Goal: Task Accomplishment & Management: Manage account settings

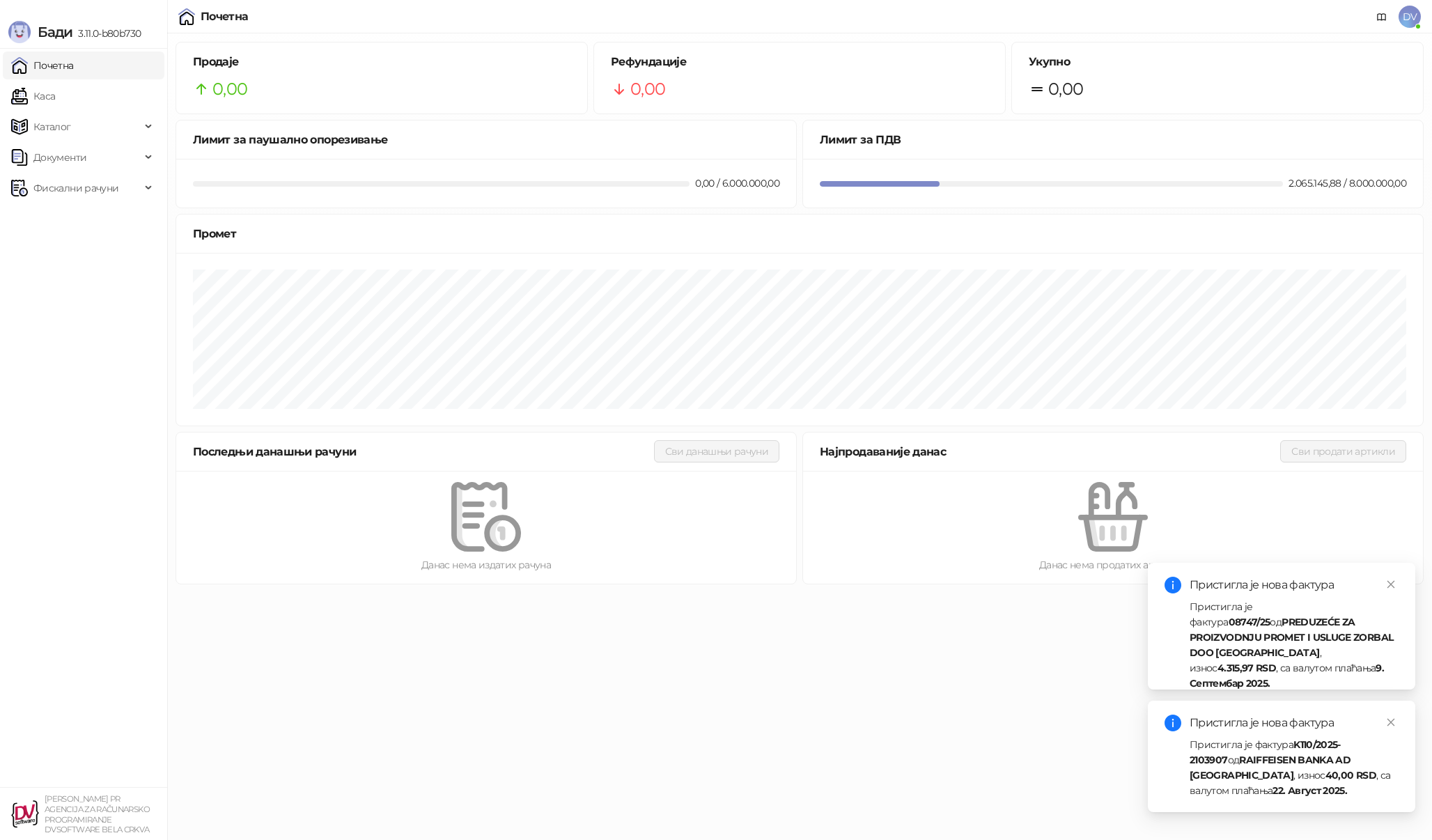
click at [1416, 11] on span "DV" at bounding box center [1409, 16] width 23 height 23
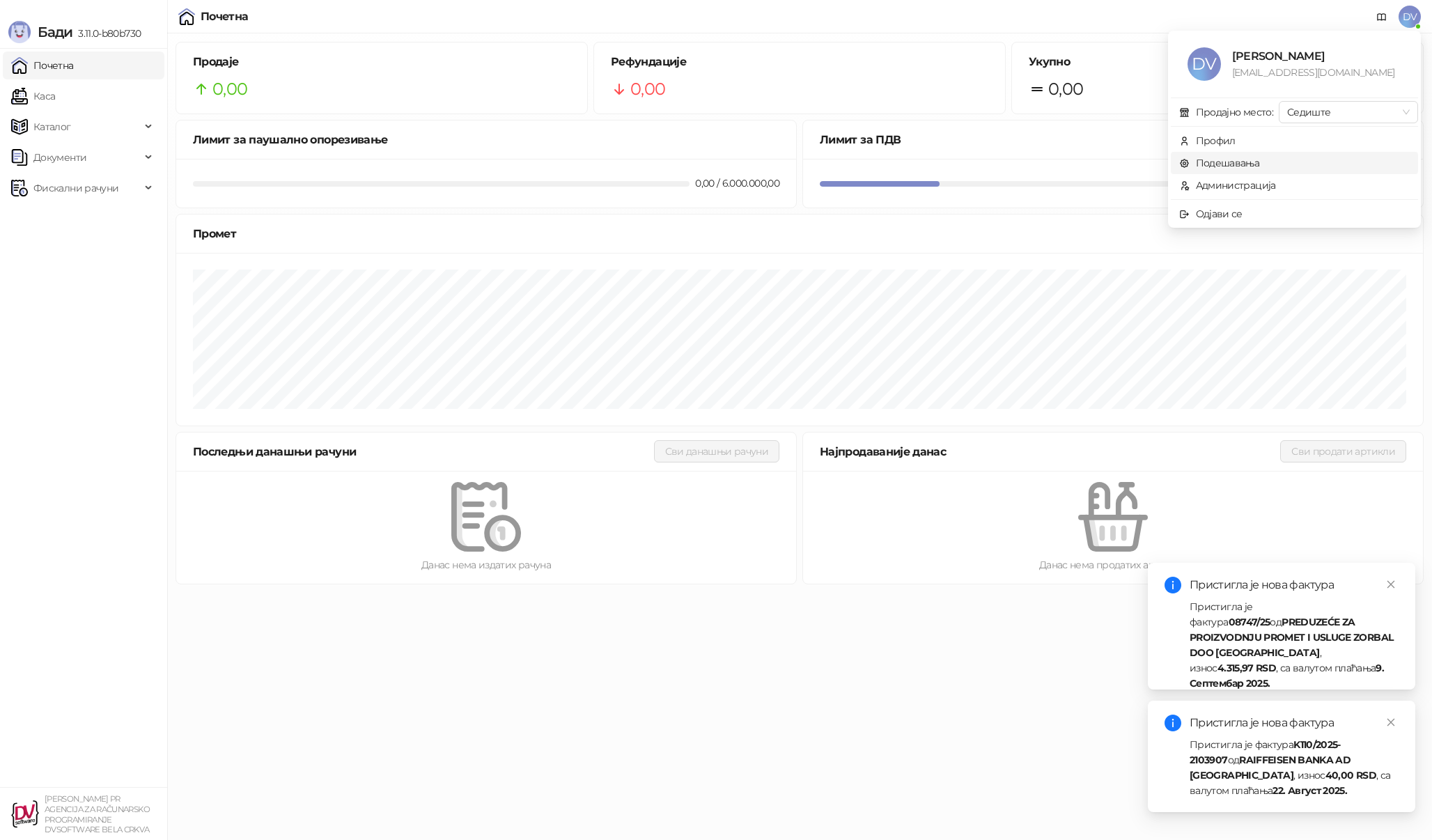
click at [1250, 161] on link "Подешавања" at bounding box center [1220, 163] width 81 height 12
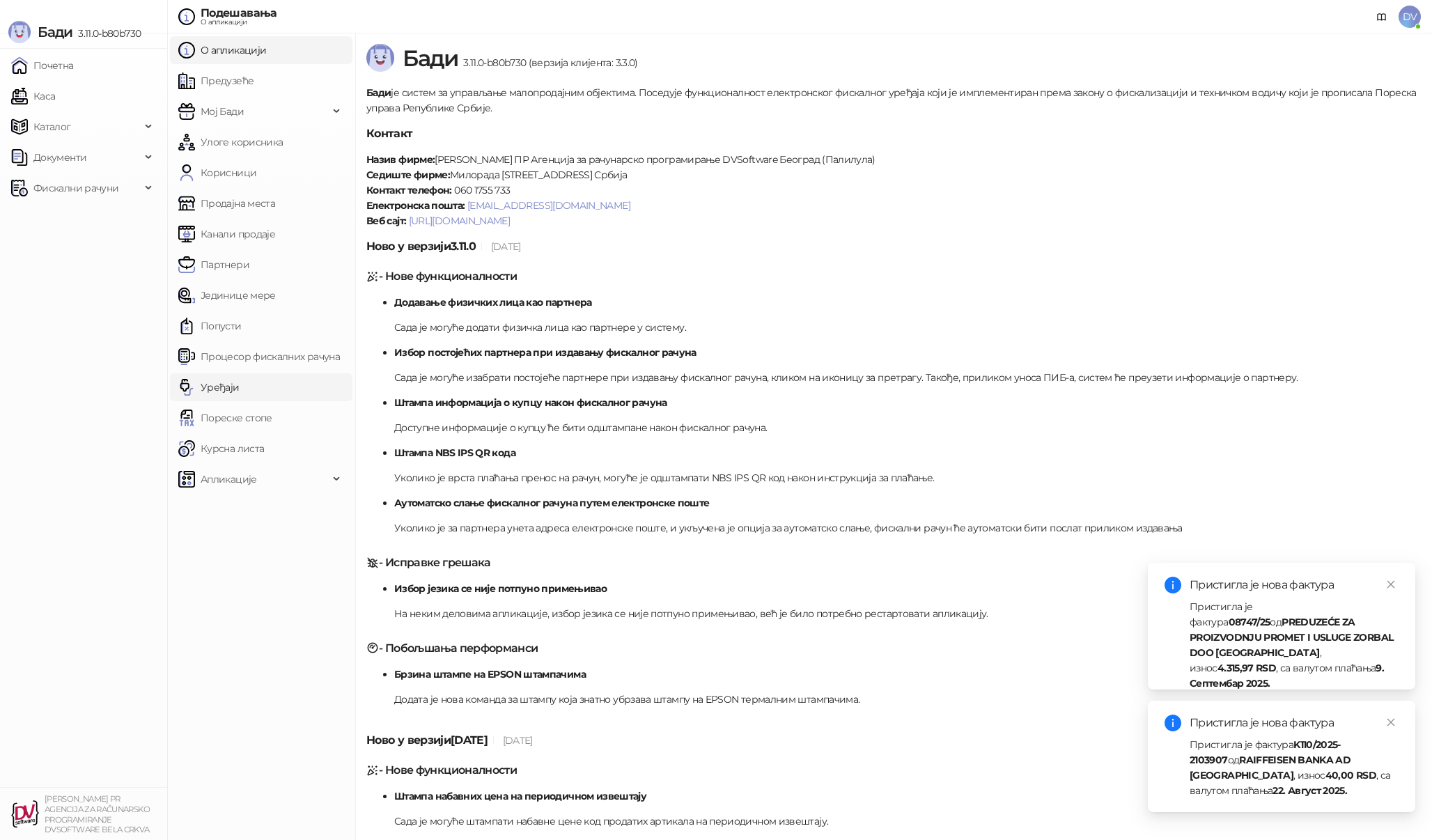
click at [240, 387] on link "Уређаји" at bounding box center [209, 387] width 61 height 28
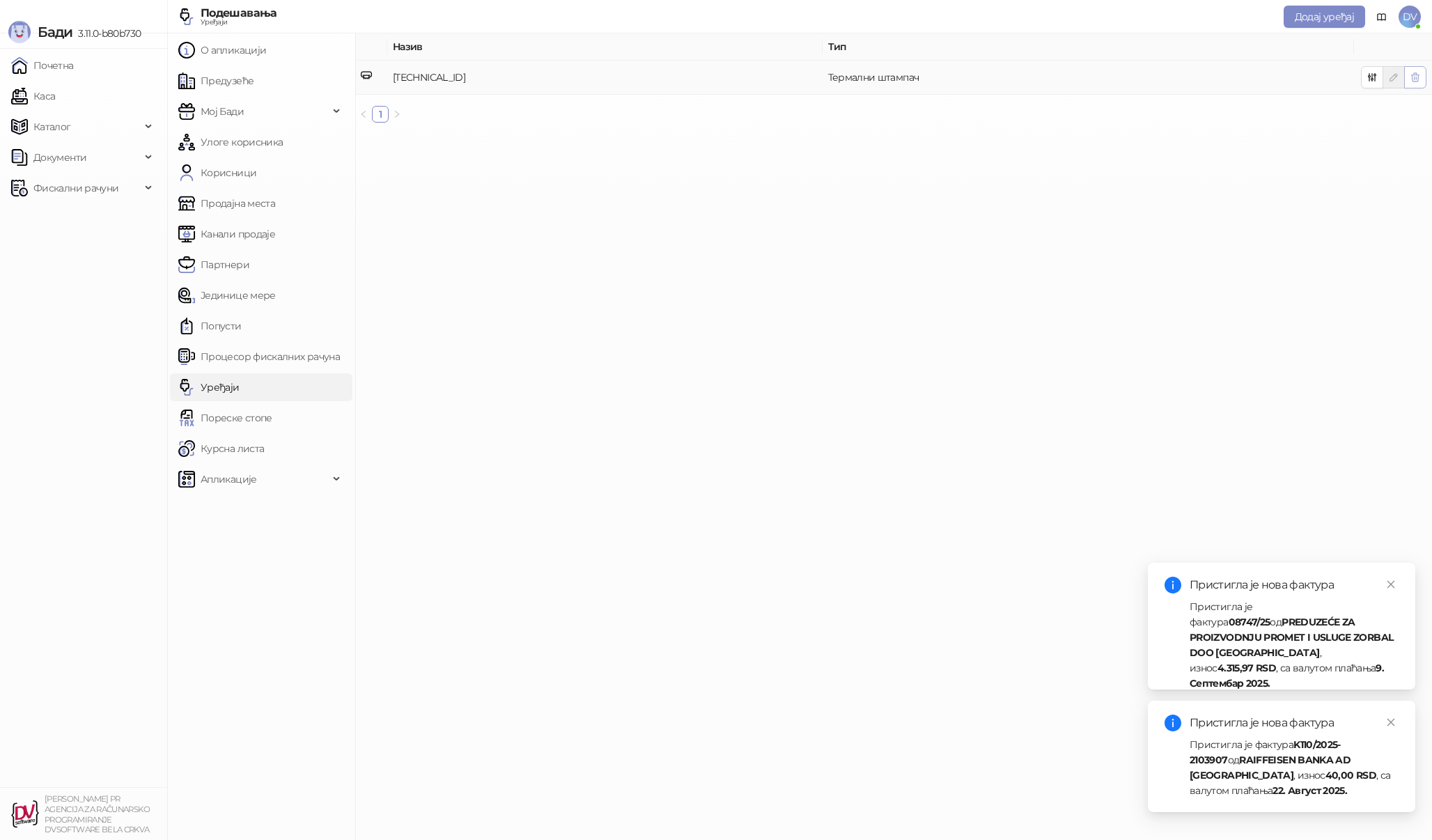
click at [1422, 71] on button "button" at bounding box center [1415, 77] width 23 height 23
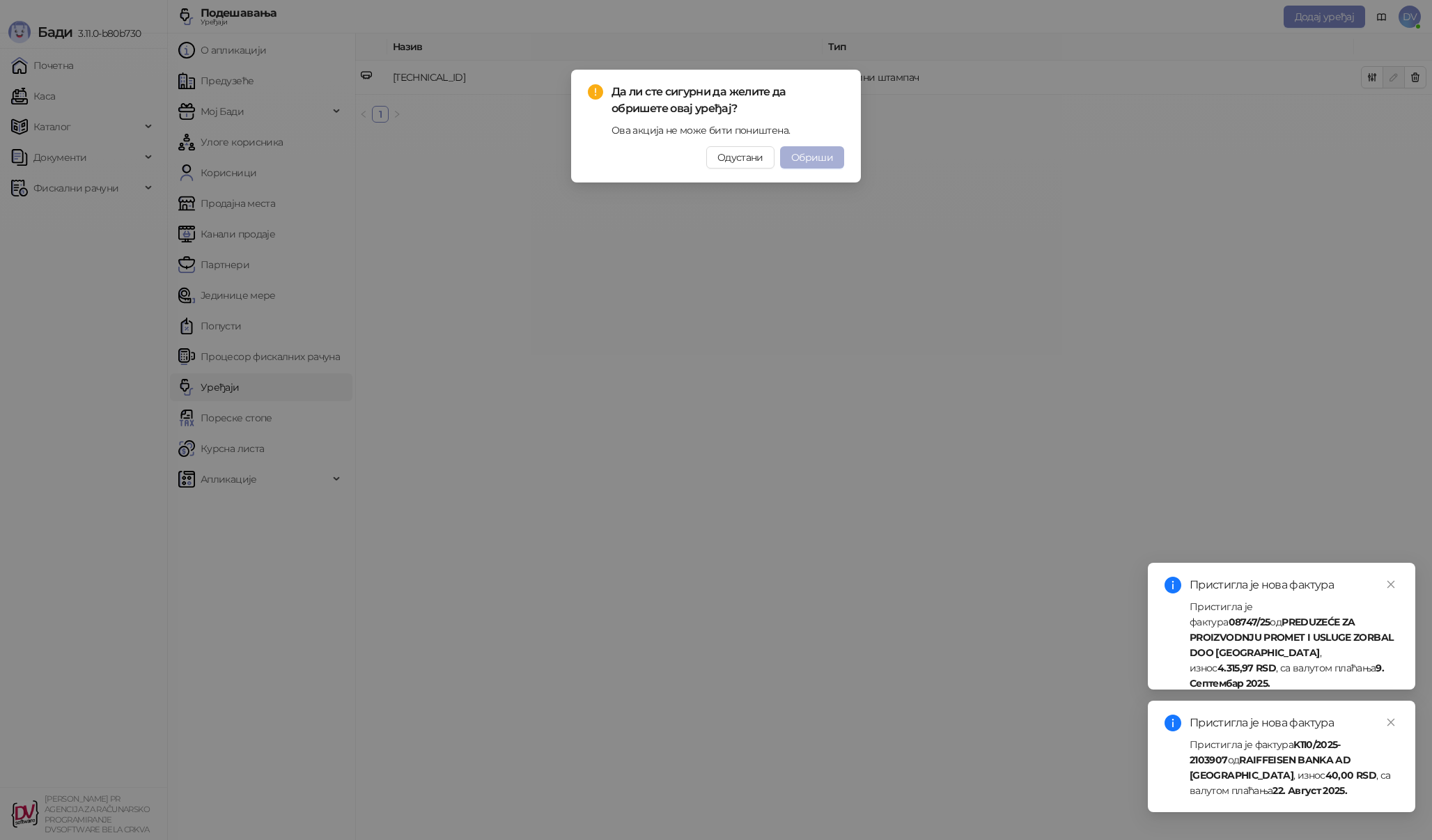
click at [821, 163] on span "Обриши" at bounding box center [812, 158] width 42 height 12
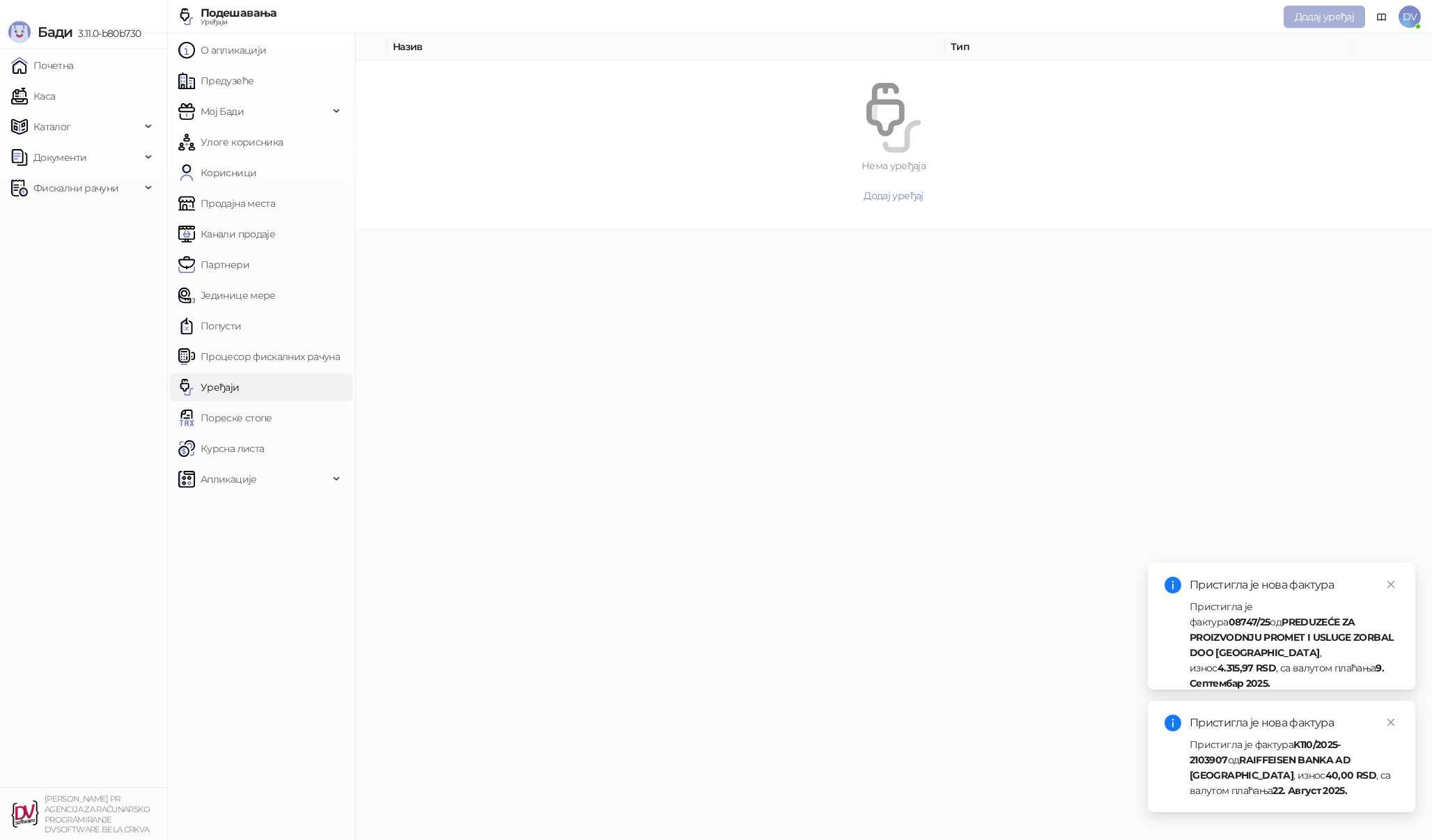
click at [1317, 8] on button "Додај уређај" at bounding box center [1324, 16] width 82 height 23
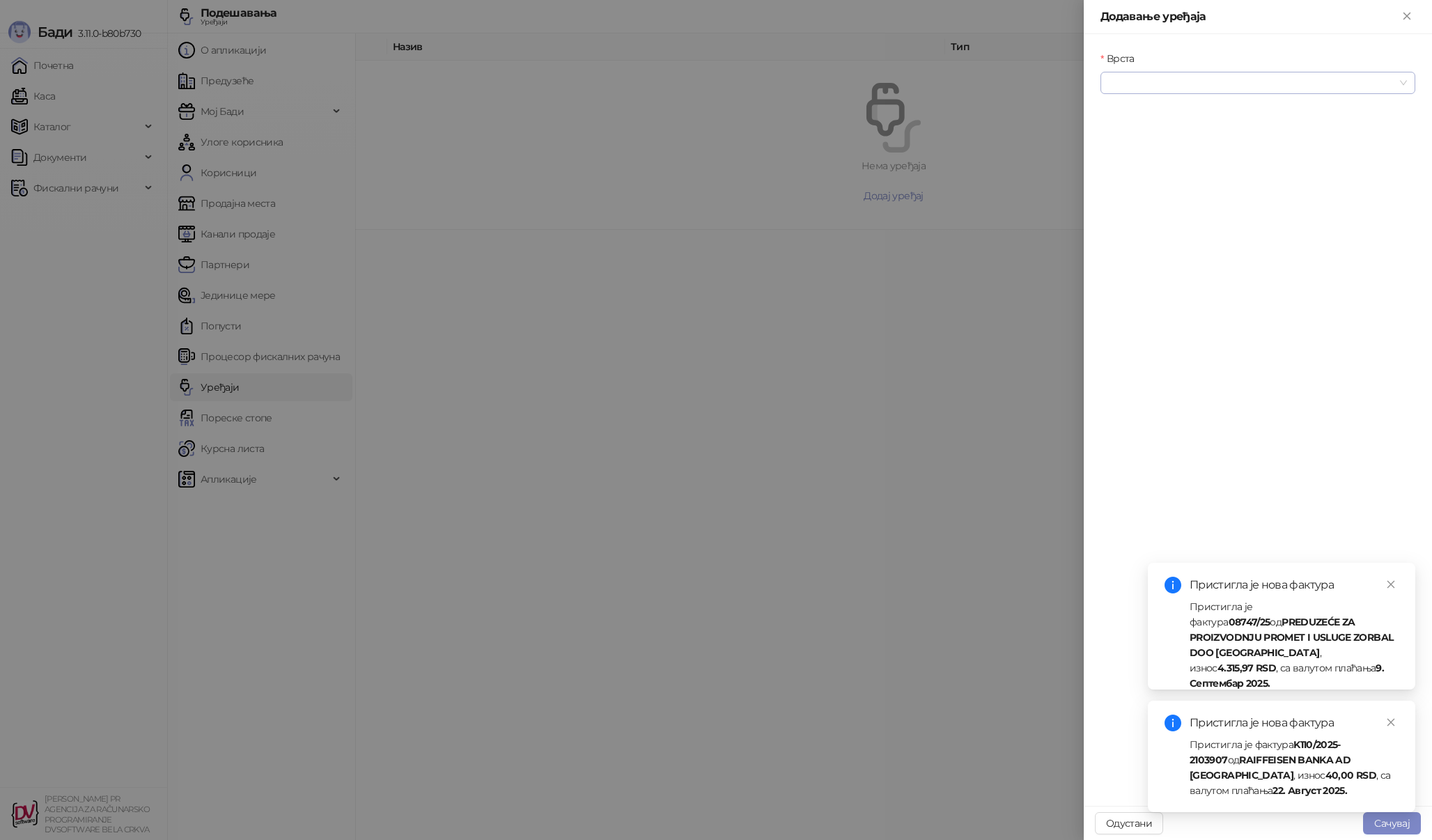
click at [1385, 78] on input "Врста" at bounding box center [1252, 82] width 286 height 21
click at [1176, 158] on div "Термални штампач" at bounding box center [1258, 155] width 293 height 16
click at [1392, 582] on icon "close" at bounding box center [1391, 584] width 10 height 10
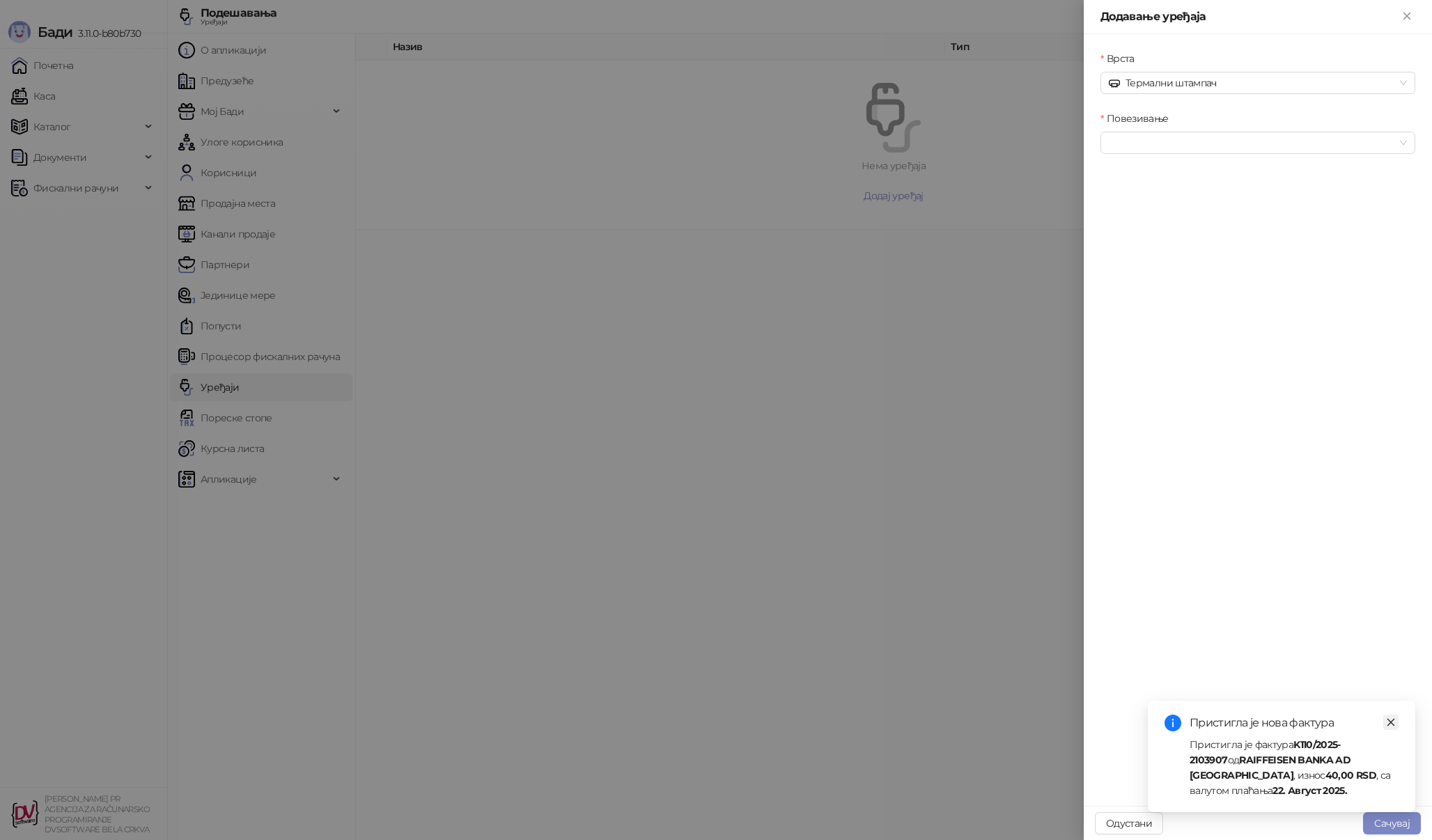
click at [1389, 722] on icon "close" at bounding box center [1391, 722] width 10 height 10
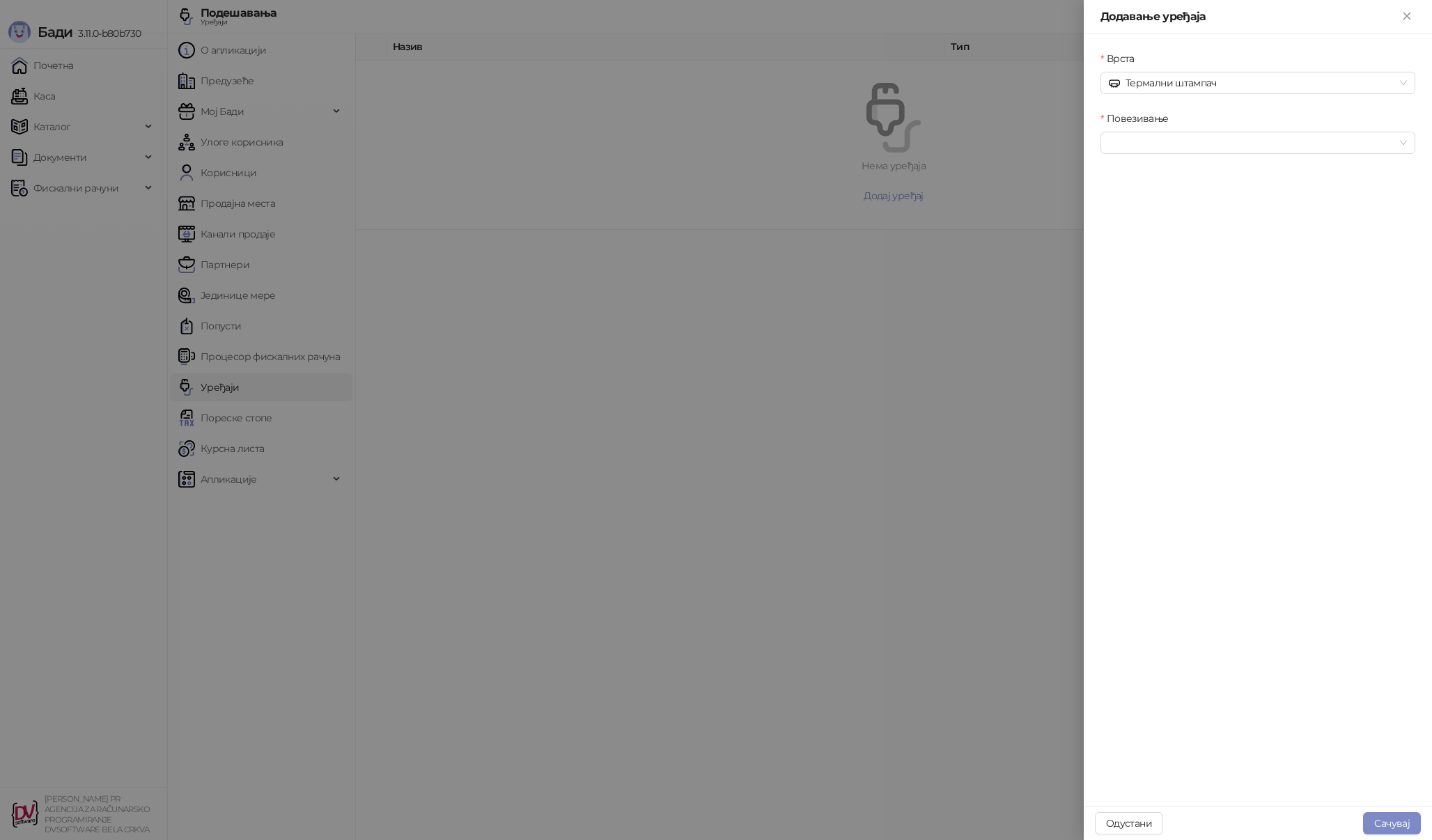
click at [1248, 162] on div "Повезивање" at bounding box center [1258, 141] width 321 height 60
click at [1256, 149] on input "Повезивање" at bounding box center [1252, 142] width 286 height 21
click at [1184, 236] on div "Штампач" at bounding box center [1258, 238] width 293 height 16
click at [1230, 193] on input "Уређај" at bounding box center [1252, 203] width 286 height 21
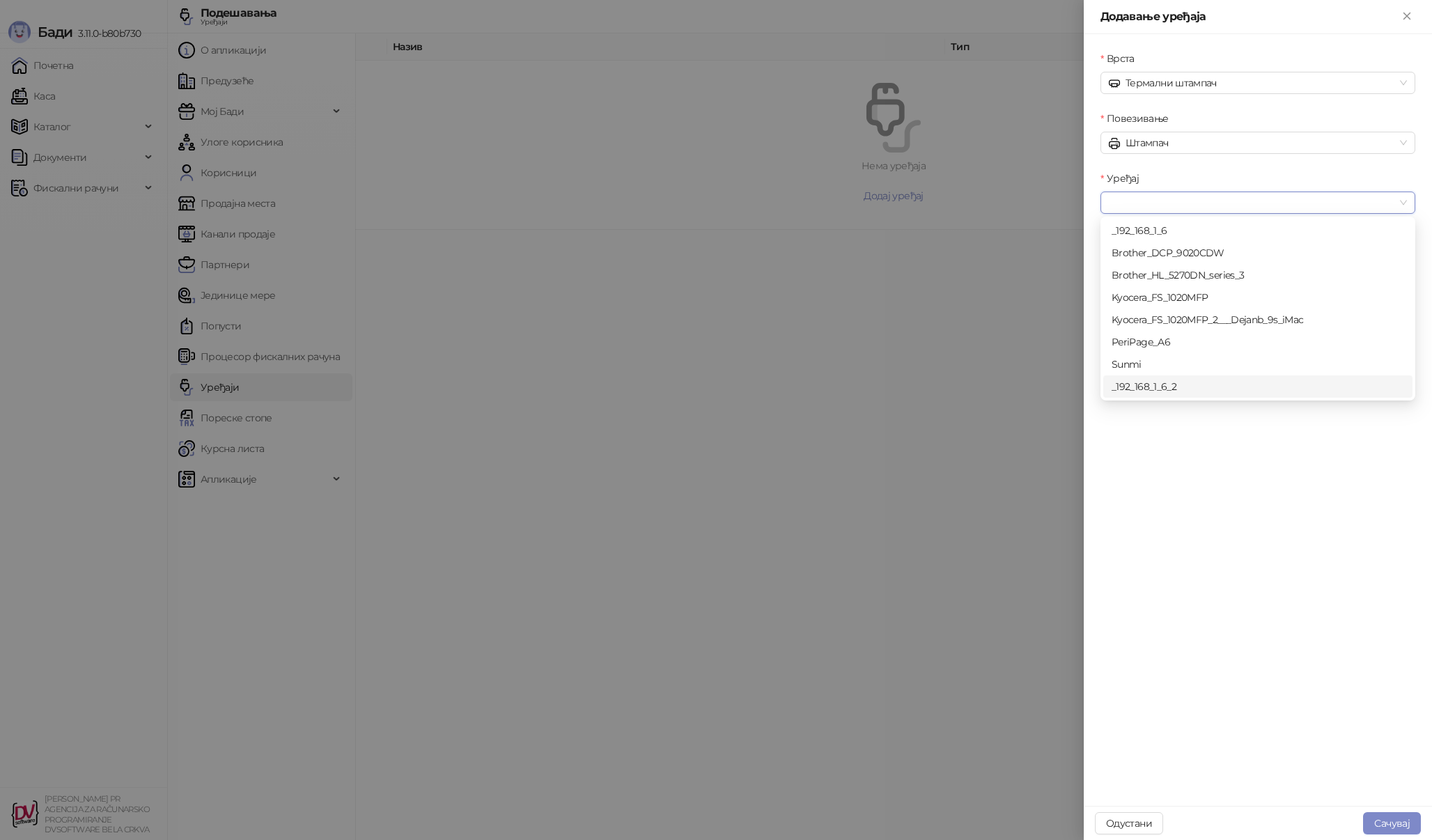
click at [1194, 385] on div "_192_168_1_6_2" at bounding box center [1258, 387] width 293 height 16
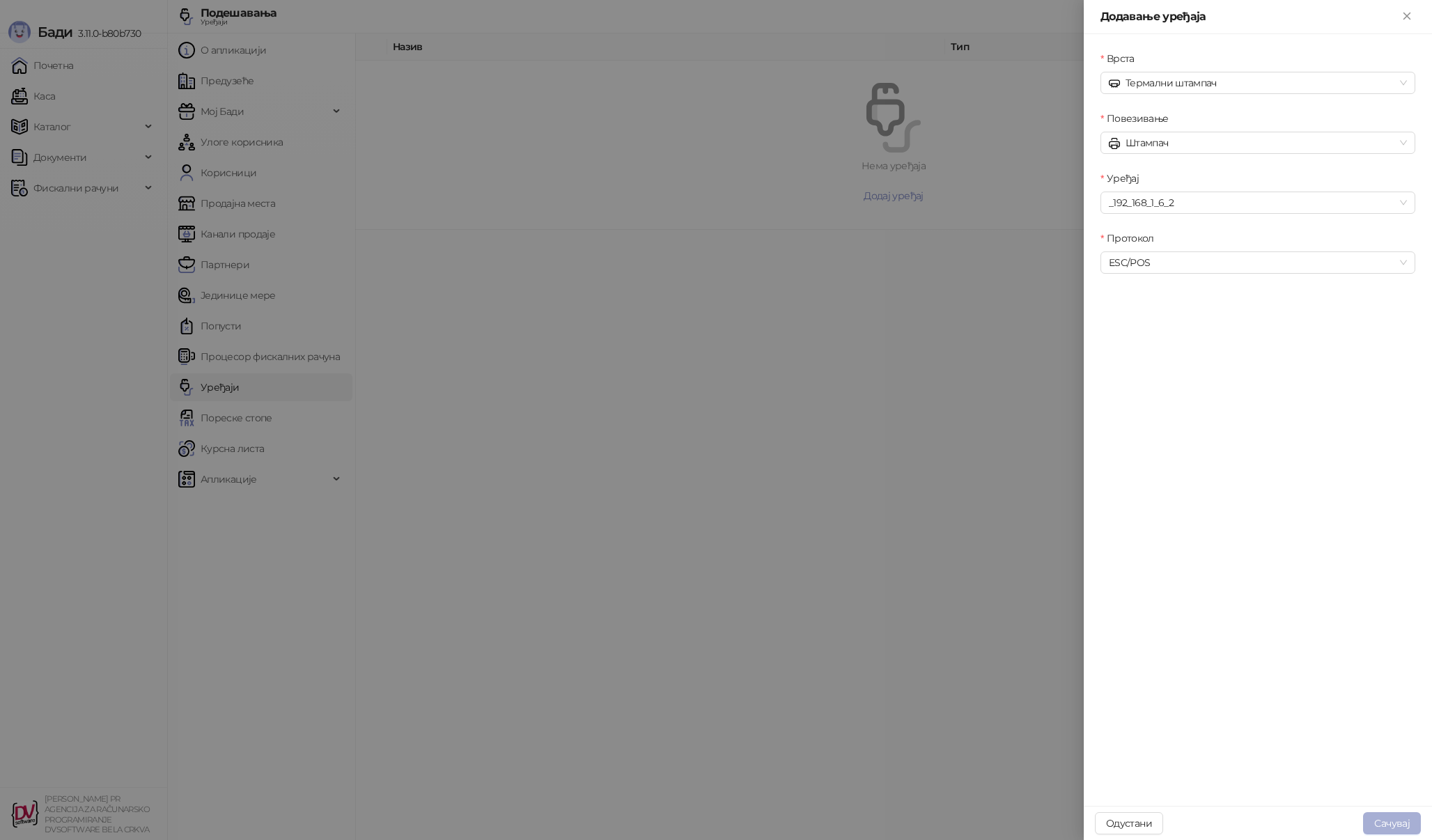
click at [1386, 813] on button "Сачувај" at bounding box center [1392, 823] width 57 height 23
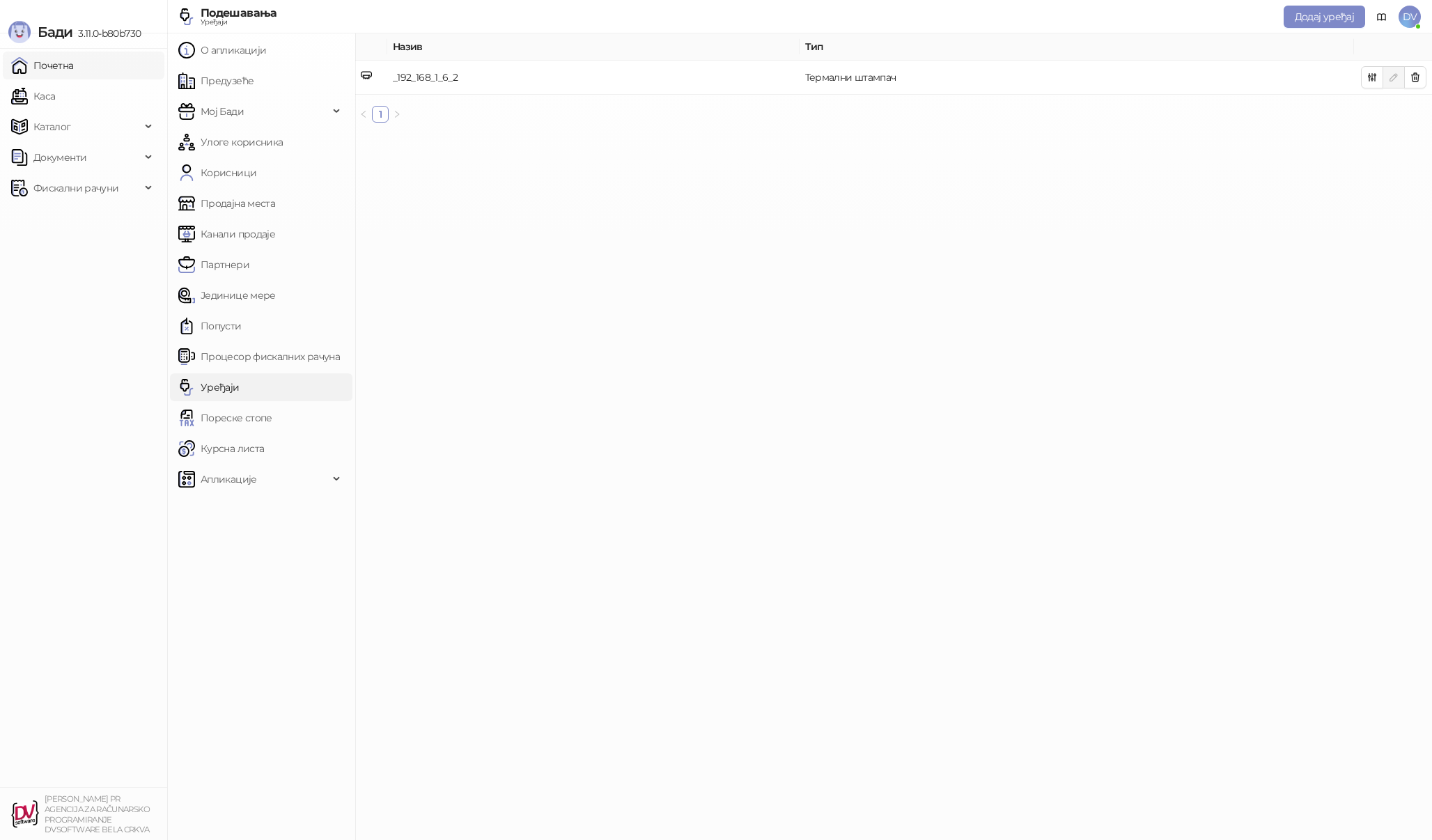
click at [74, 69] on link "Почетна" at bounding box center [42, 65] width 63 height 28
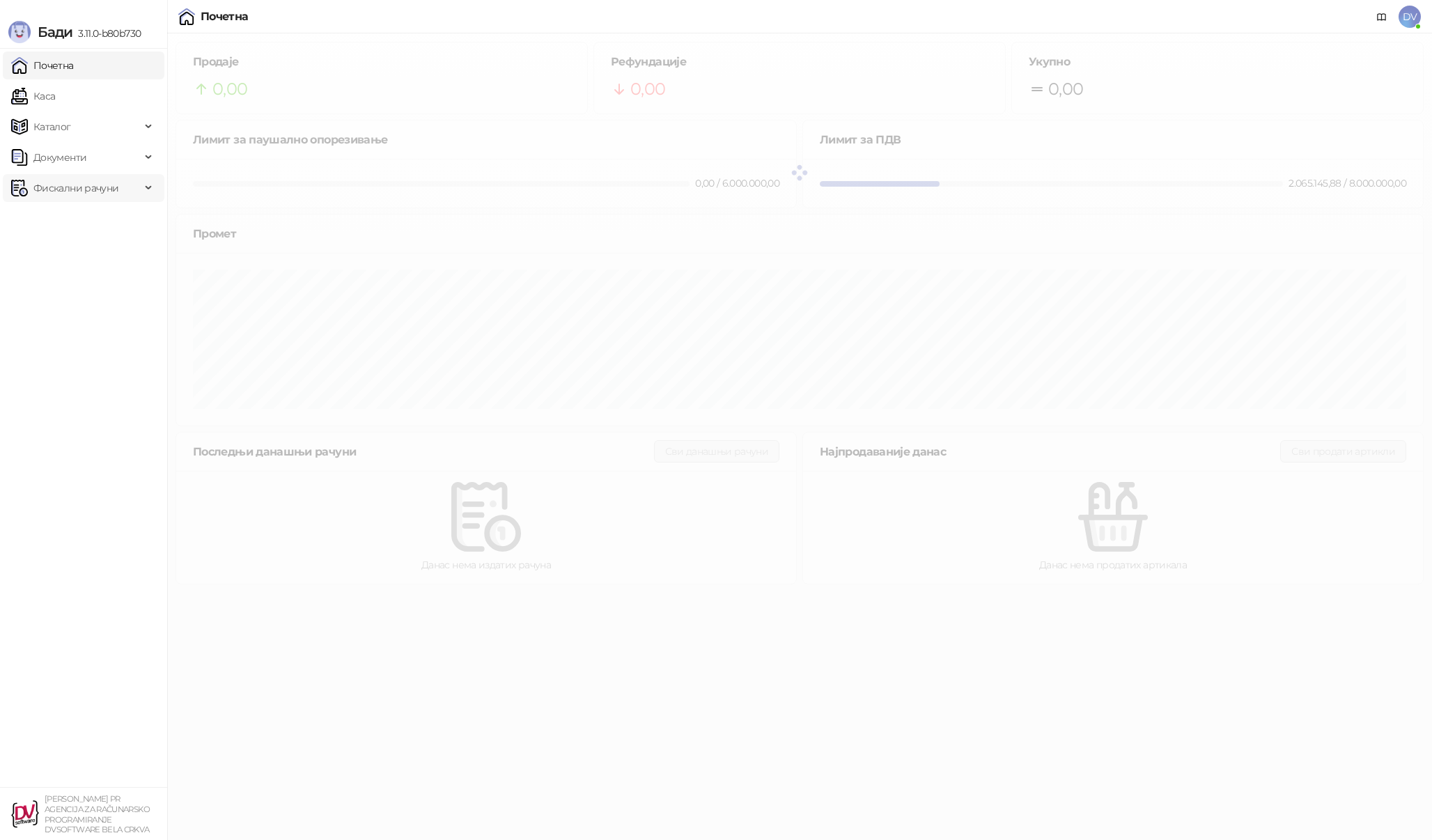
click at [106, 192] on span "Фискални рачуни" at bounding box center [75, 188] width 85 height 28
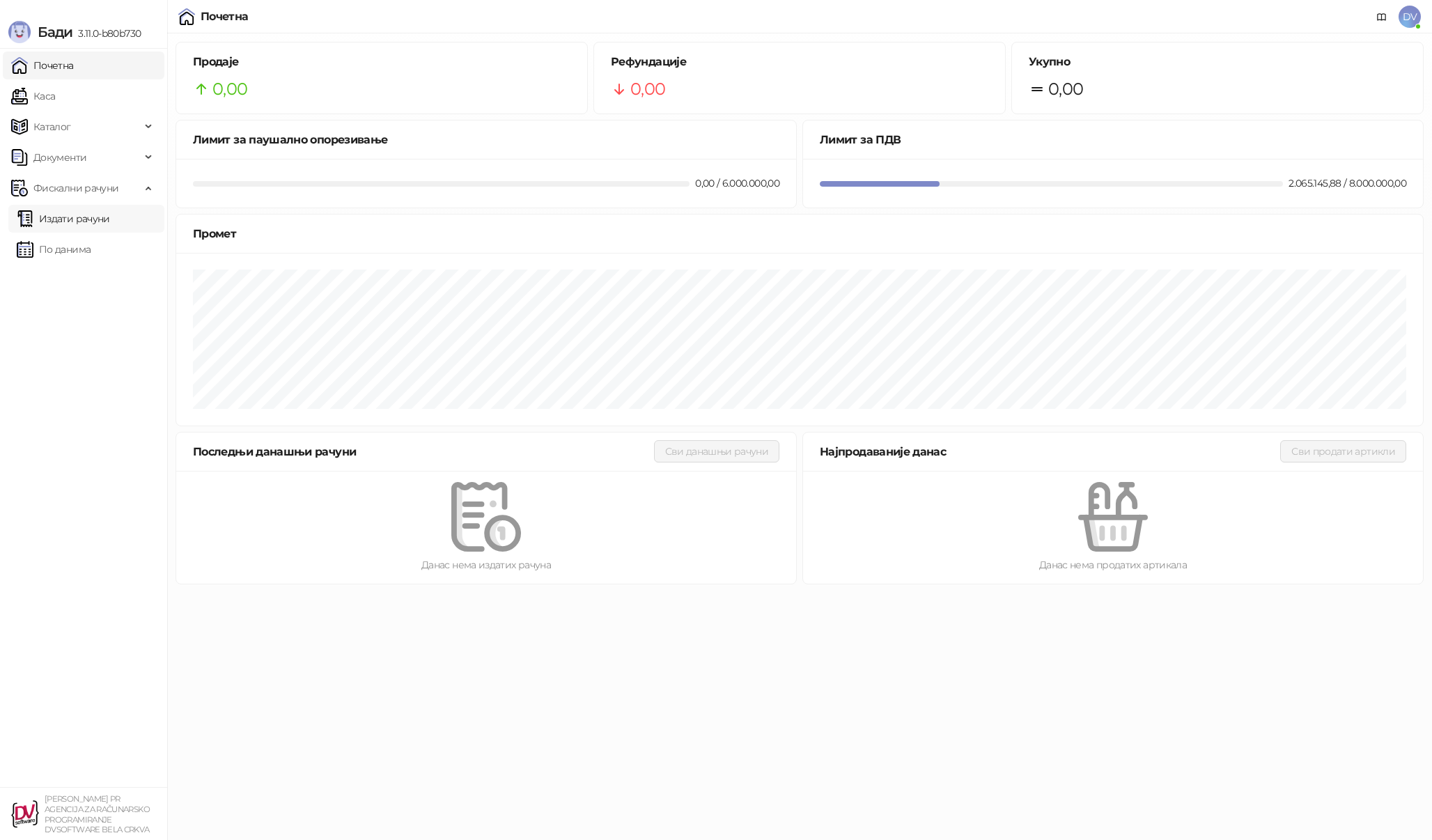
click at [98, 210] on link "Издати рачуни" at bounding box center [64, 219] width 93 height 28
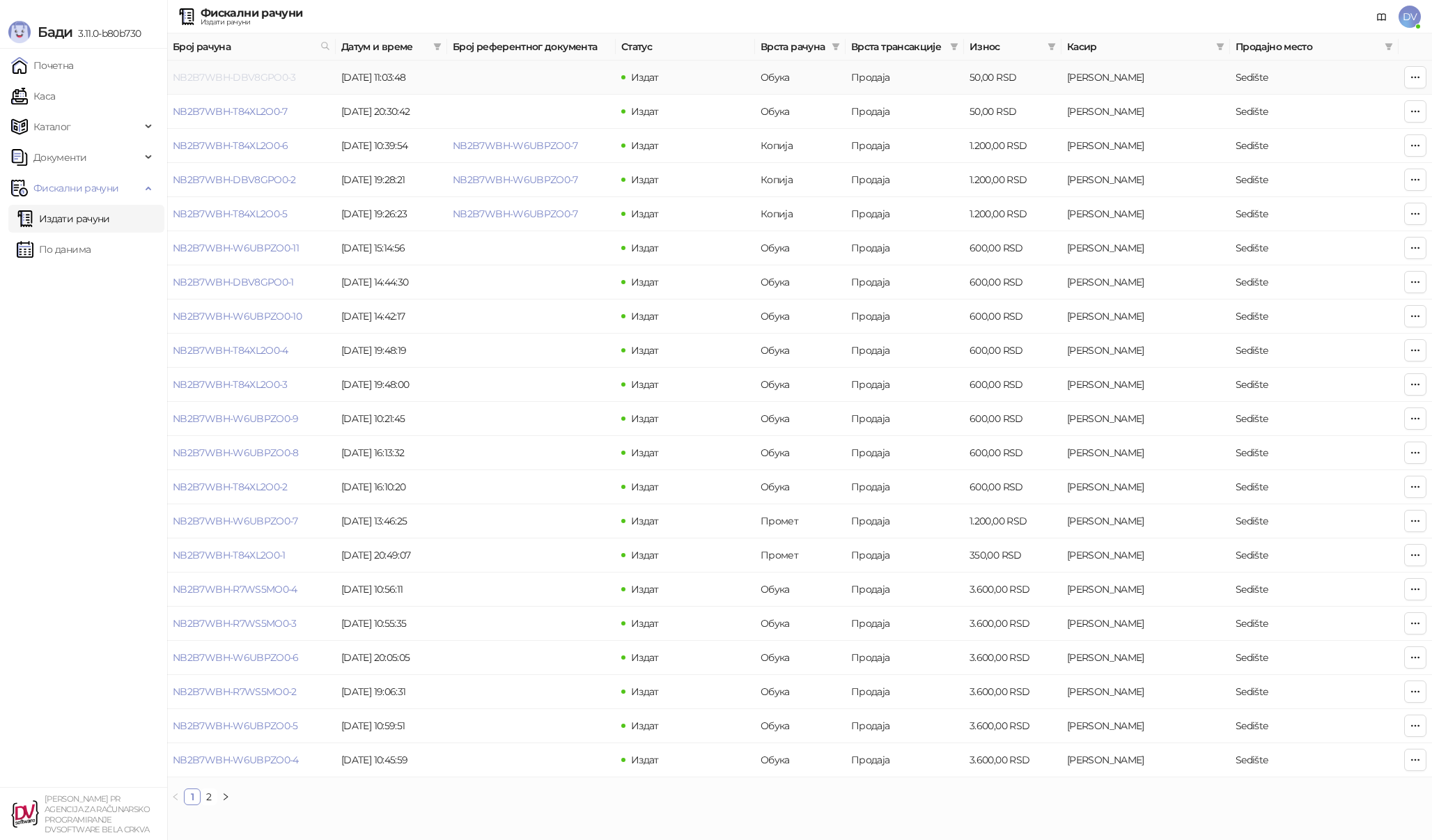
click at [252, 81] on link "NB2B7WBH-DBV8GPO0-3" at bounding box center [234, 77] width 123 height 12
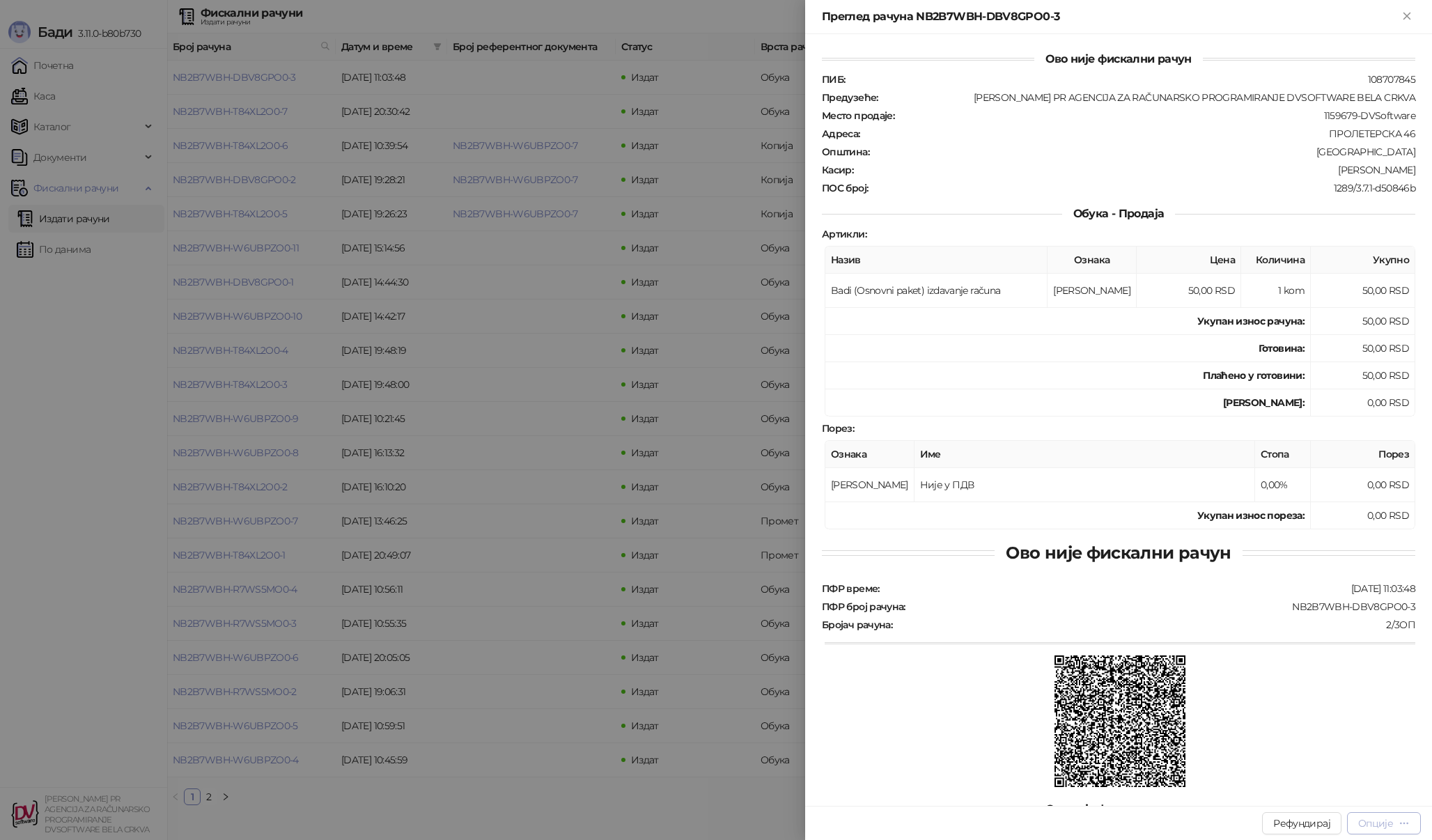
click at [1403, 824] on icon "button" at bounding box center [1404, 823] width 11 height 11
click at [1382, 727] on span "Штампај на термалном штампачу" at bounding box center [1325, 728] width 170 height 16
click at [688, 210] on div at bounding box center [716, 420] width 1432 height 840
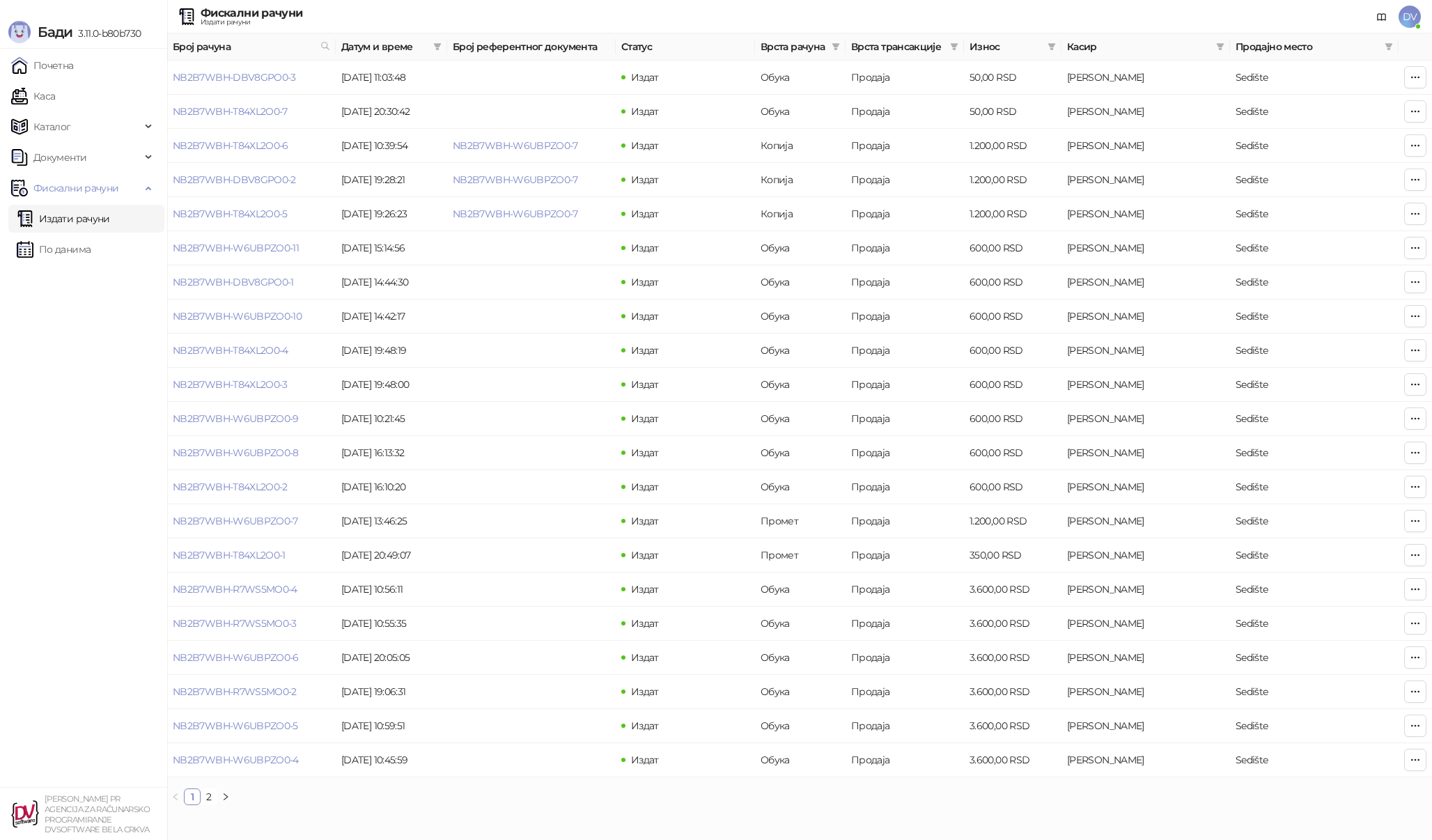
click at [1399, 9] on span "DV" at bounding box center [1409, 16] width 23 height 23
click at [1242, 165] on link "Подешавања" at bounding box center [1220, 163] width 81 height 12
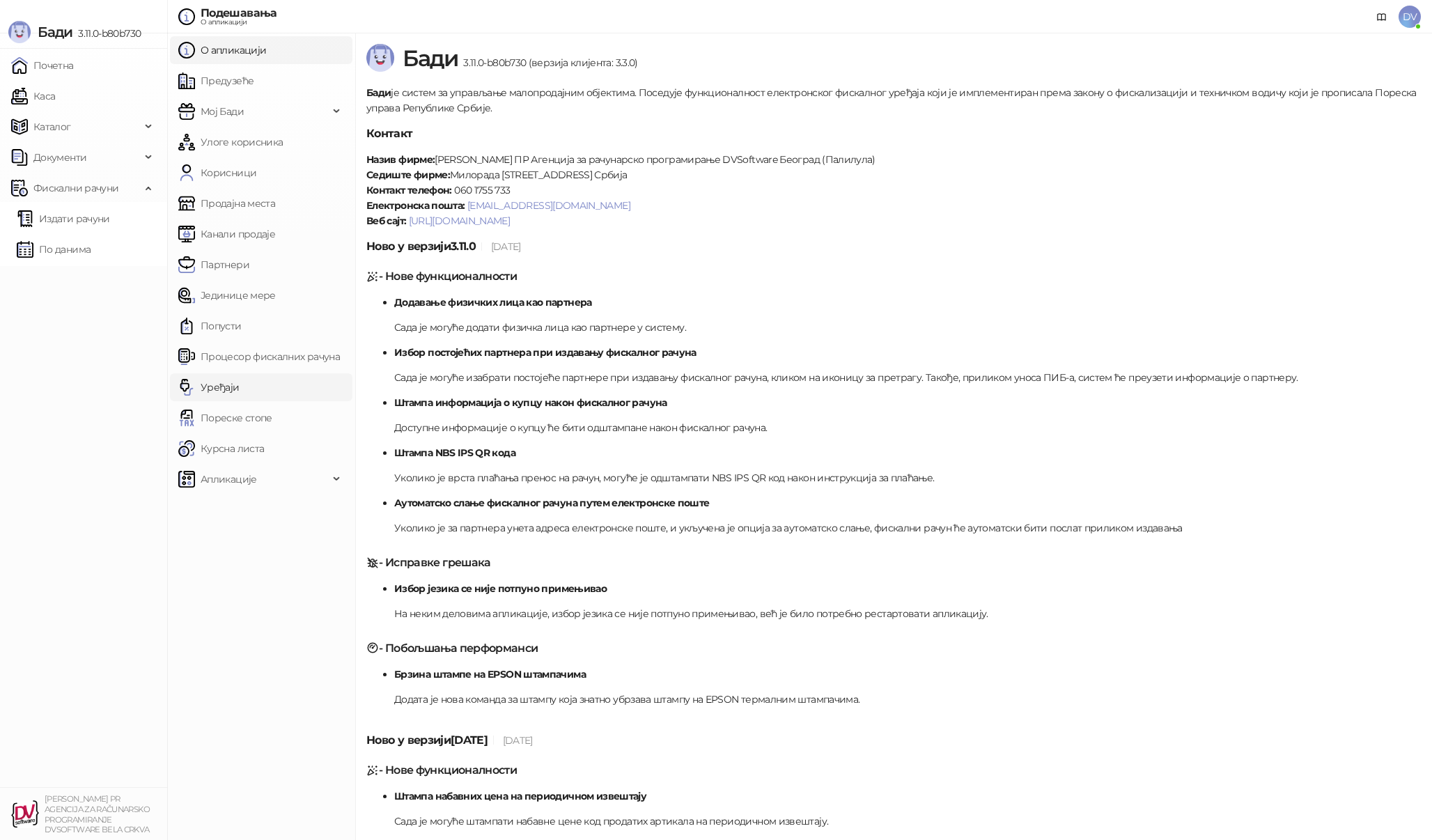
click at [235, 385] on link "Уређаји" at bounding box center [209, 387] width 61 height 28
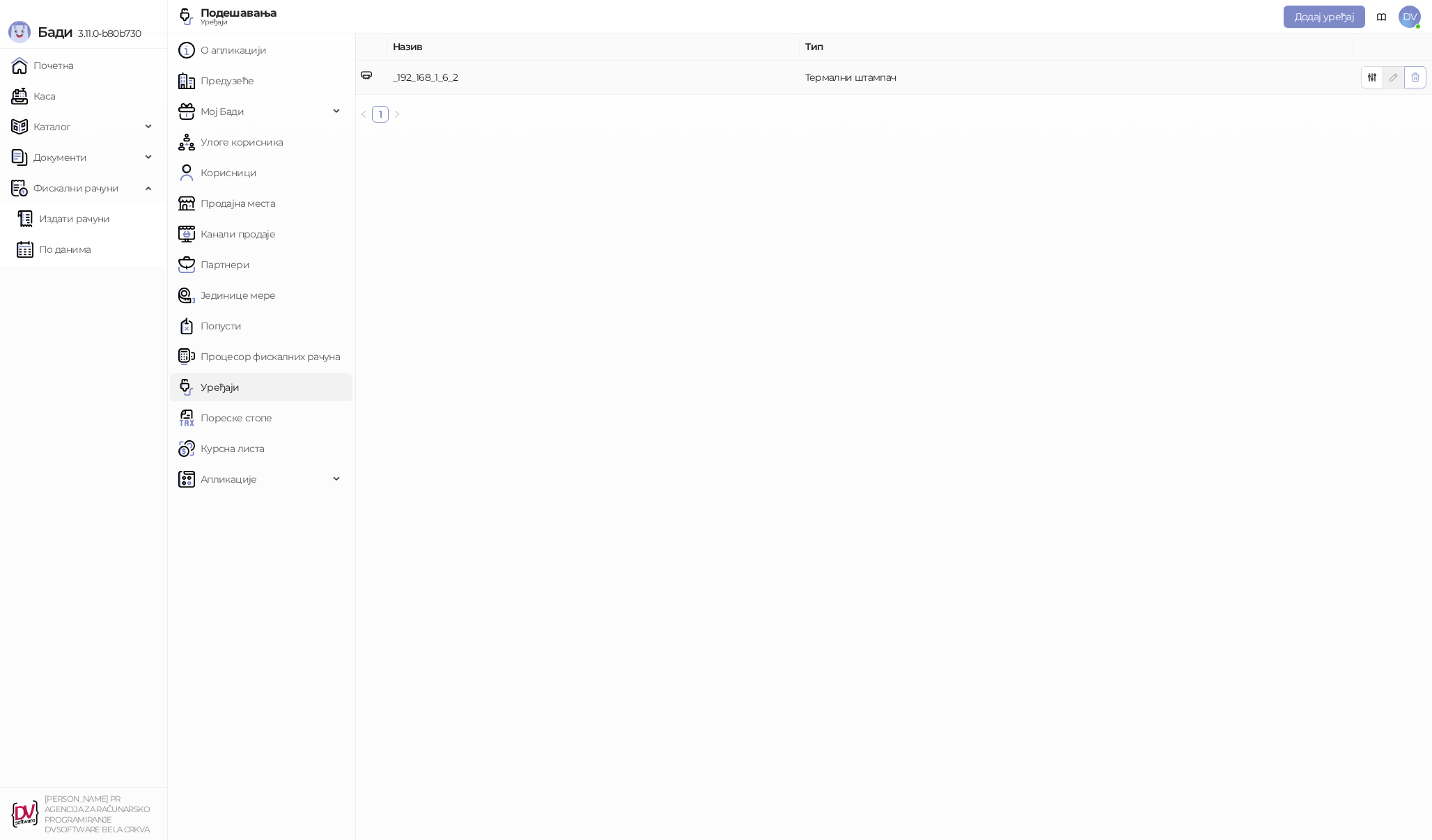
click at [1411, 78] on icon "button" at bounding box center [1415, 77] width 11 height 11
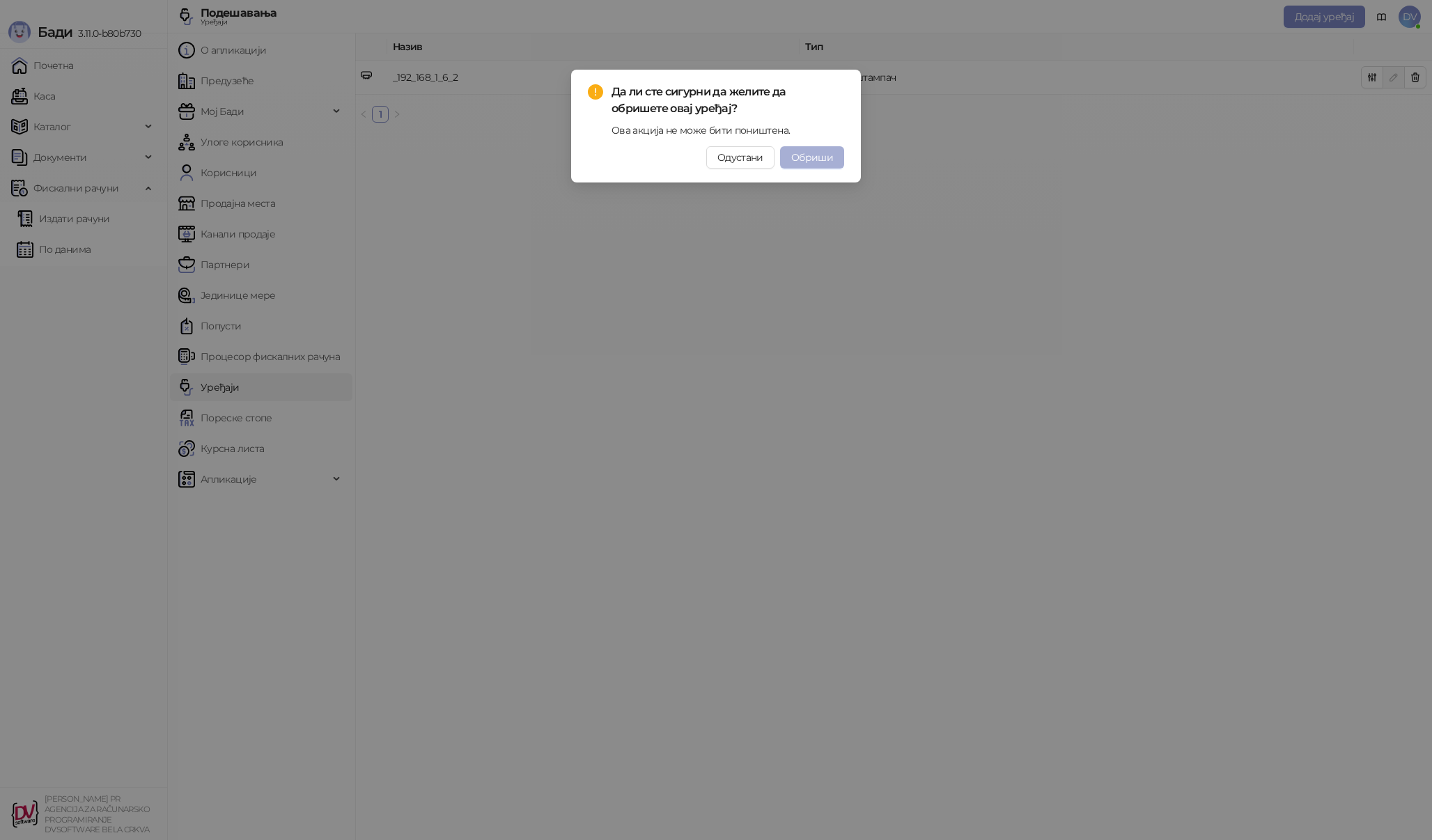
click at [835, 158] on button "Обриши" at bounding box center [812, 157] width 64 height 23
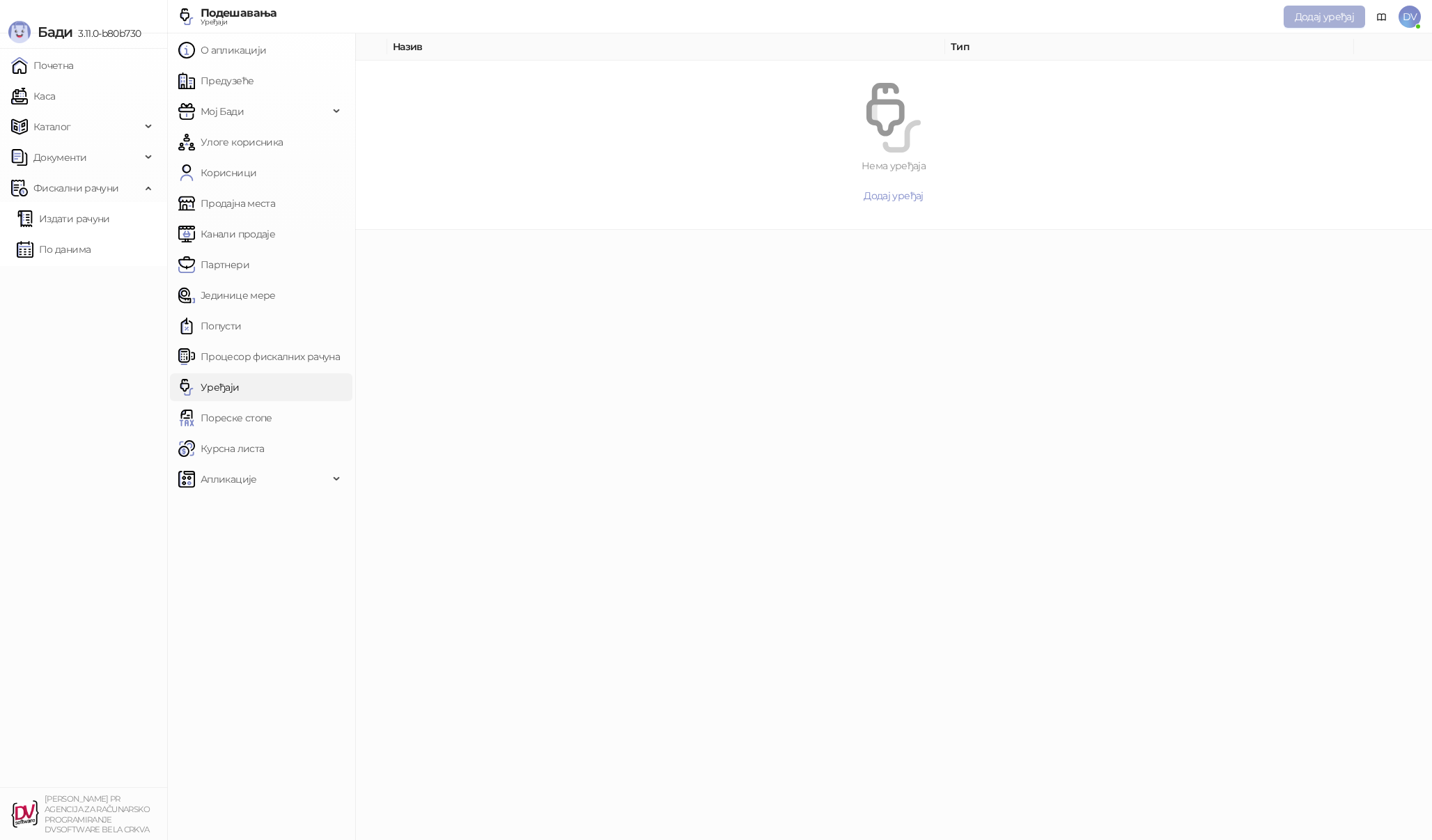
click at [1332, 14] on span "Додај уређај" at bounding box center [1324, 16] width 59 height 12
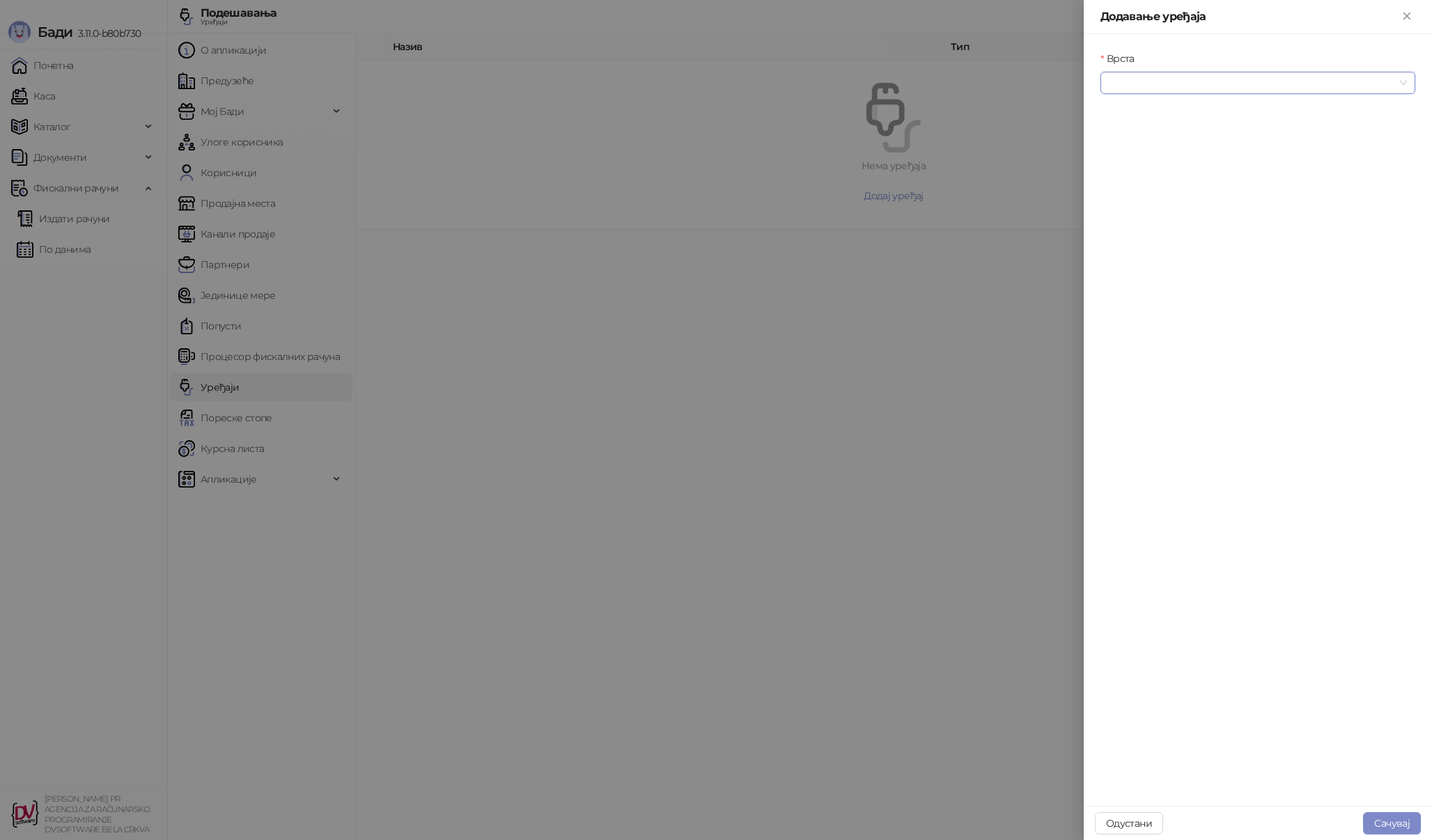
click at [1254, 80] on input "Врста" at bounding box center [1252, 82] width 286 height 21
click at [1187, 150] on div "Термални штампач" at bounding box center [1258, 155] width 293 height 16
click at [1204, 138] on input "Повезивање" at bounding box center [1252, 142] width 286 height 21
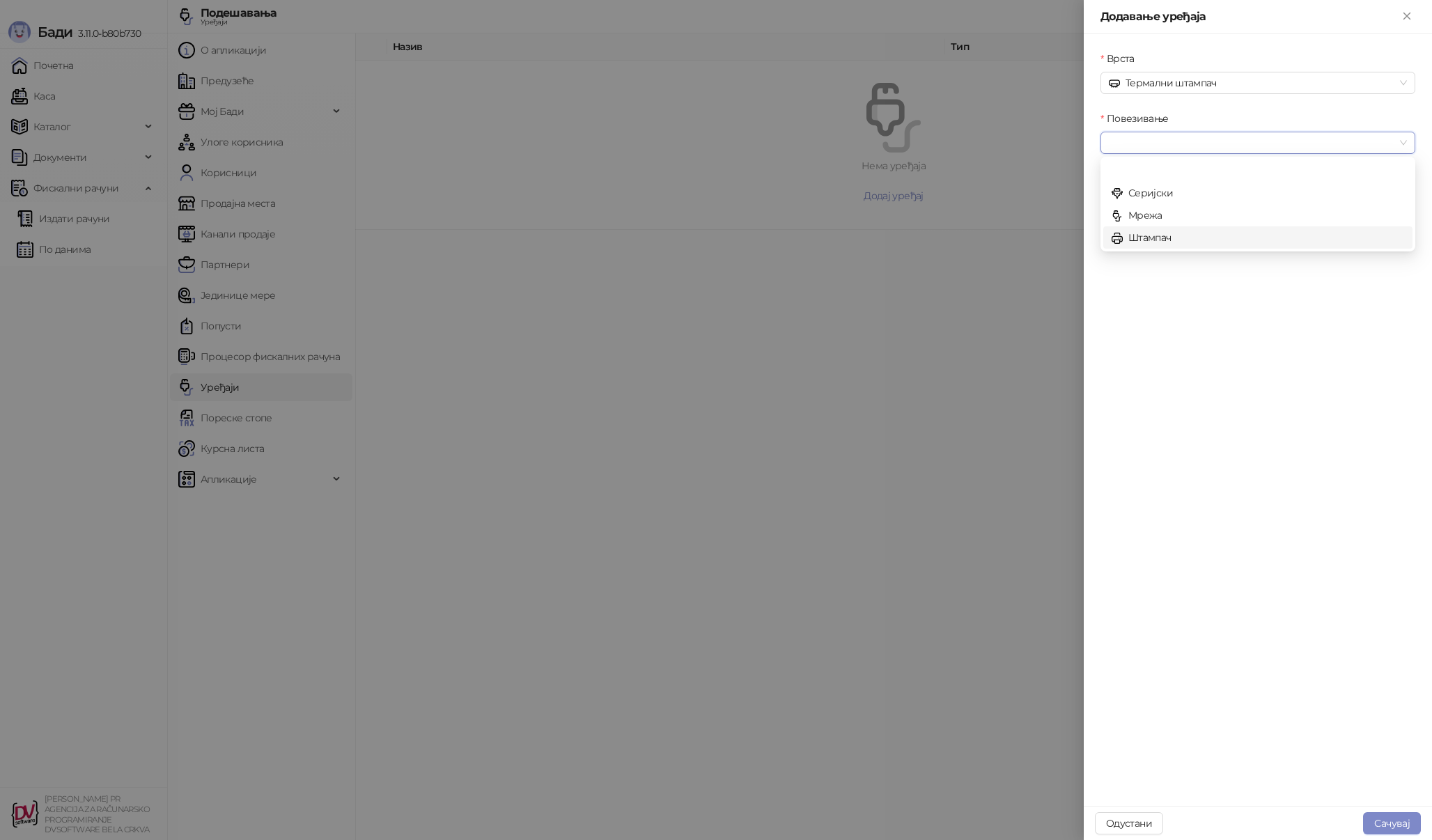
click at [1159, 244] on div "Штампач" at bounding box center [1258, 238] width 293 height 16
click at [1190, 200] on input "Уређај" at bounding box center [1252, 203] width 286 height 21
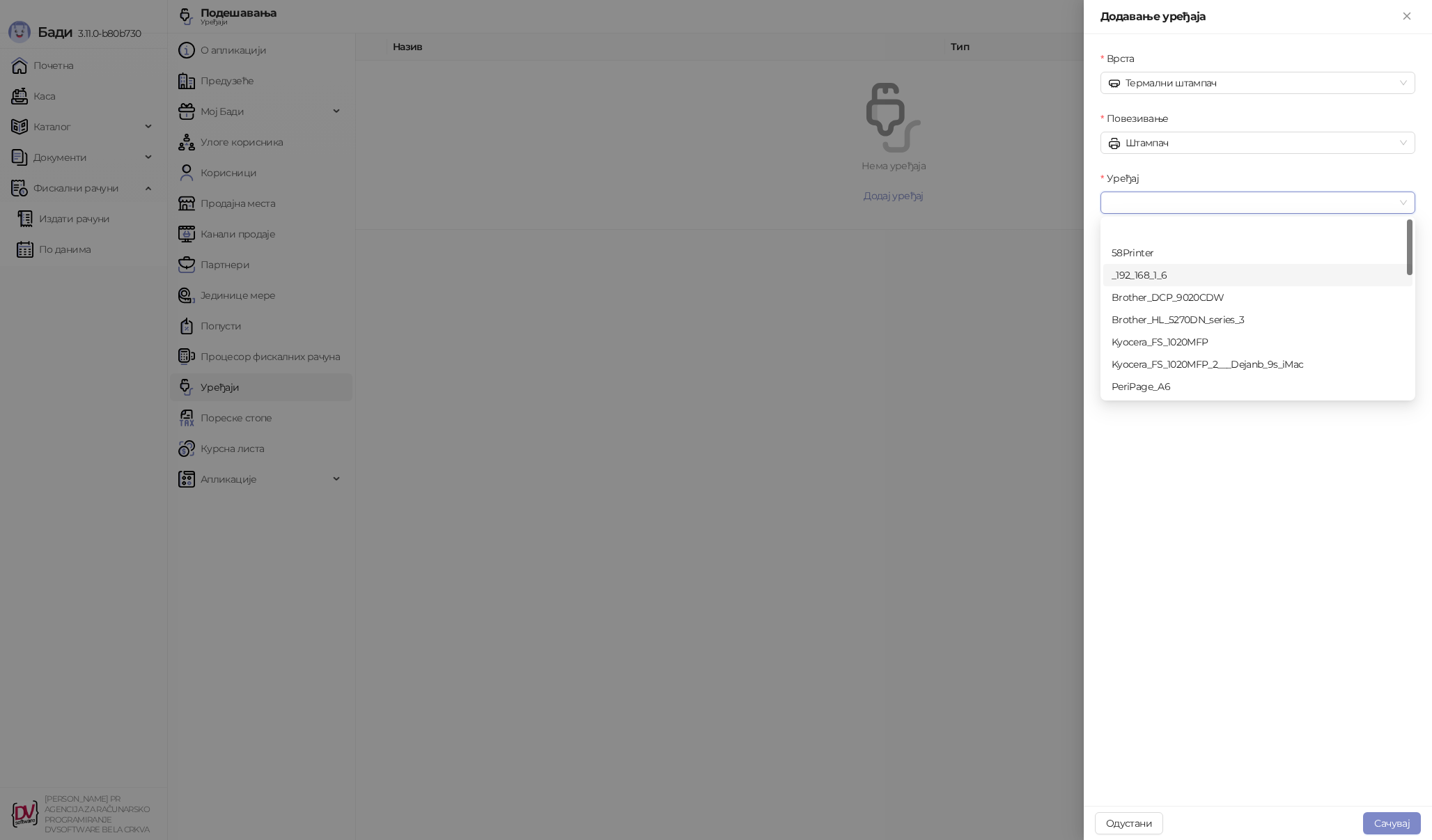
click at [1167, 272] on div "_192_168_1_6" at bounding box center [1258, 275] width 293 height 16
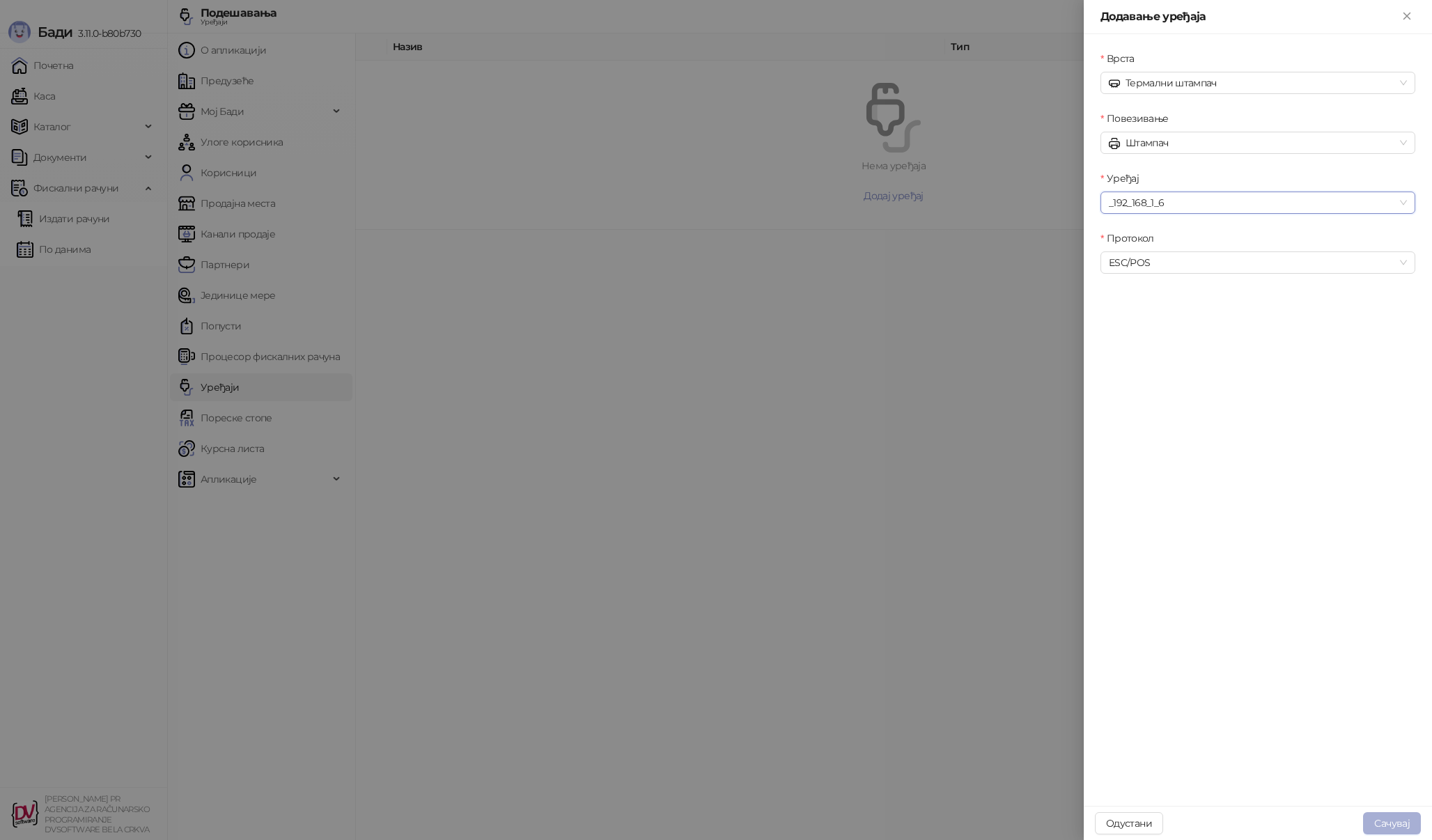
click at [1405, 814] on button "Сачувај" at bounding box center [1392, 823] width 57 height 23
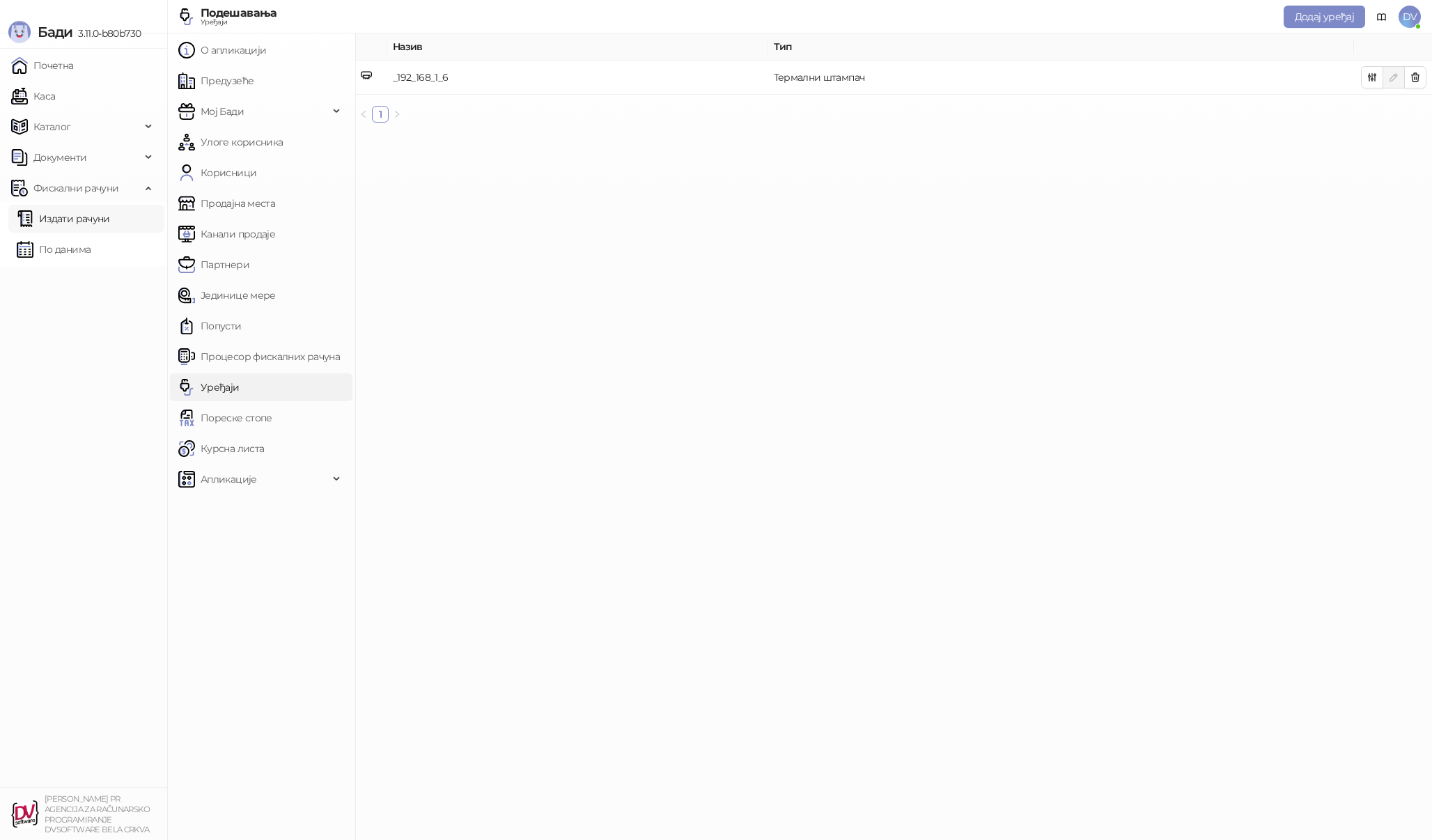
click at [110, 217] on link "Издати рачуни" at bounding box center [64, 219] width 93 height 28
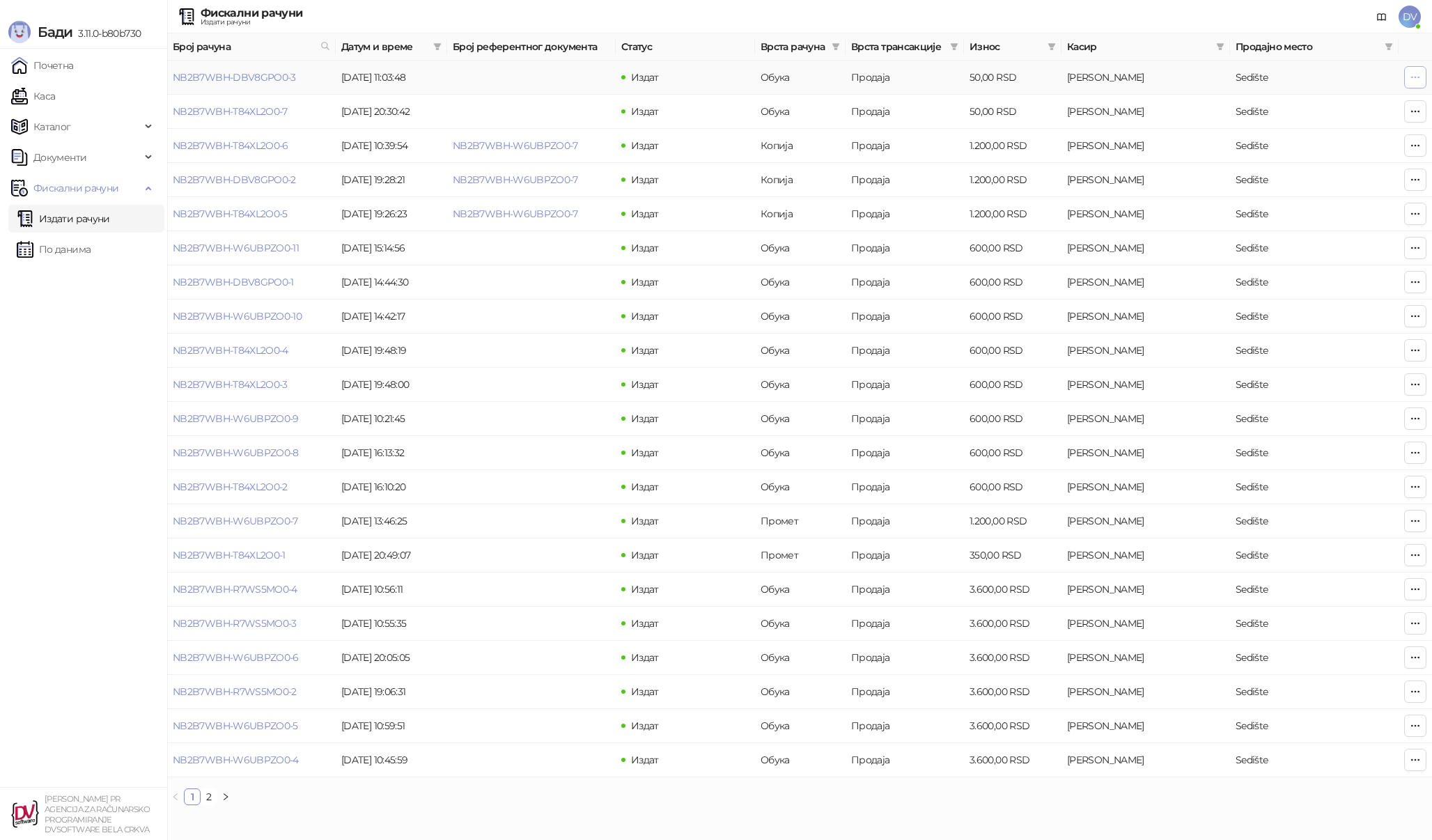
click at [1417, 74] on icon "button" at bounding box center [1415, 77] width 11 height 11
click at [1326, 132] on span "Штампај на термалном штампачу" at bounding box center [1330, 134] width 170 height 16
